Goal: Task Accomplishment & Management: Complete application form

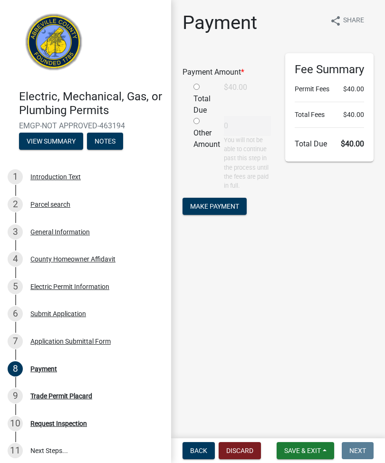
click at [198, 81] on div "Payment Amount *" at bounding box center [227, 74] width 103 height 15
click at [199, 85] on input "radio" at bounding box center [197, 87] width 6 height 6
radio input "true"
type input "40"
click at [220, 207] on span "Make Payment" at bounding box center [214, 207] width 49 height 8
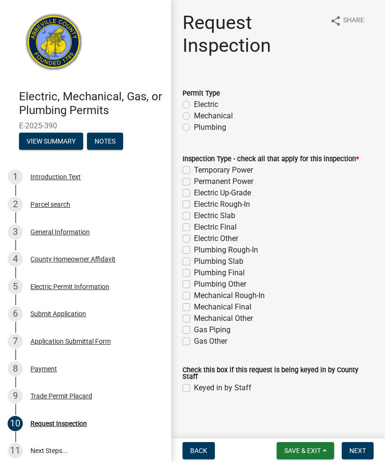
click at [194, 102] on label "Electric" at bounding box center [206, 104] width 24 height 11
click at [194, 102] on input "Electric" at bounding box center [197, 102] width 6 height 6
radio input "true"
click at [194, 224] on label "Electric Final" at bounding box center [215, 227] width 43 height 11
click at [194, 224] on input "Electric Final" at bounding box center [197, 225] width 6 height 6
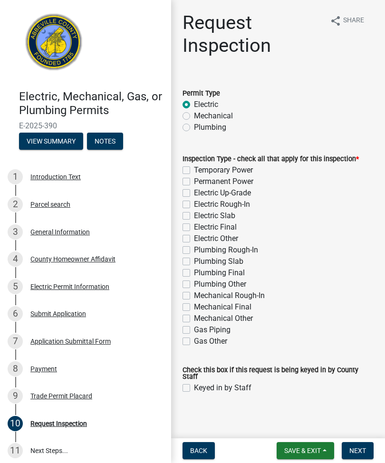
checkbox input "true"
checkbox input "false"
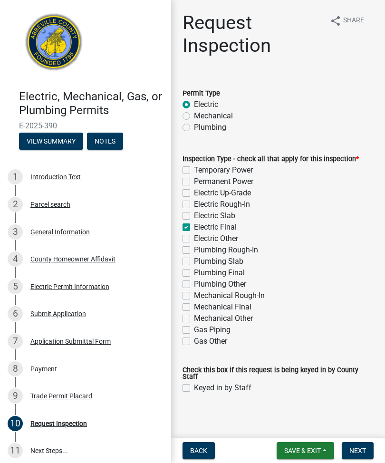
checkbox input "false"
checkbox input "true"
checkbox input "false"
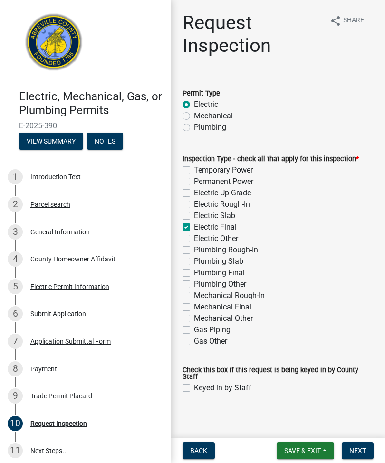
checkbox input "false"
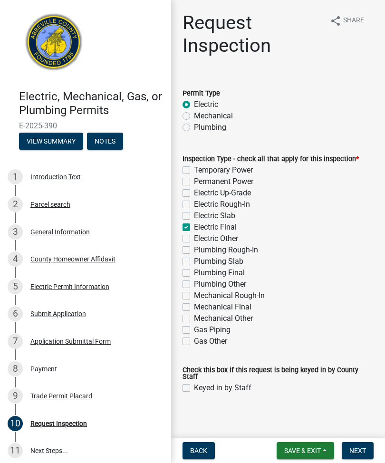
checkbox input "false"
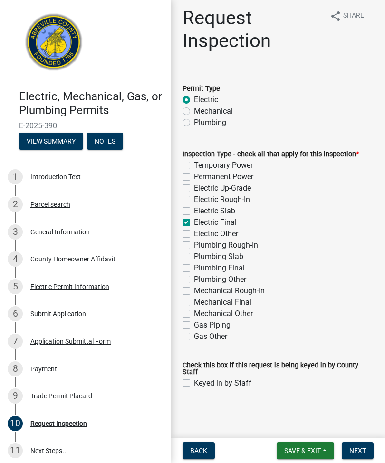
scroll to position [5, 0]
click at [354, 454] on span "Next" at bounding box center [358, 451] width 17 height 8
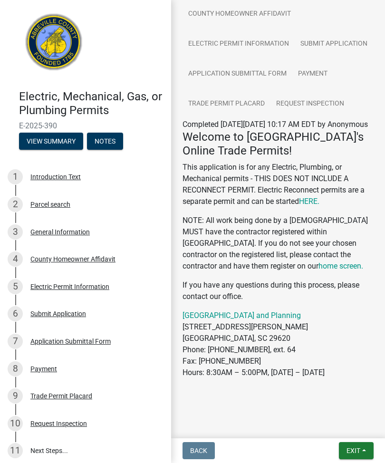
scroll to position [155, 0]
click at [358, 447] on span "Exit" at bounding box center [354, 451] width 14 height 8
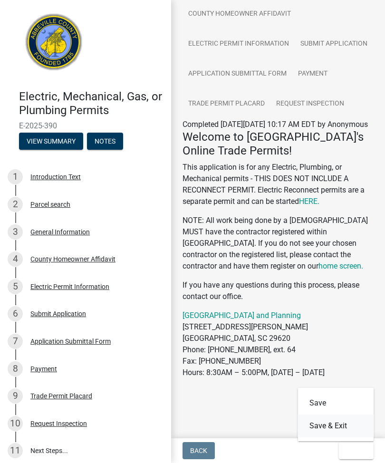
click at [334, 423] on button "Save & Exit" at bounding box center [336, 426] width 76 height 23
